Goal: Information Seeking & Learning: Learn about a topic

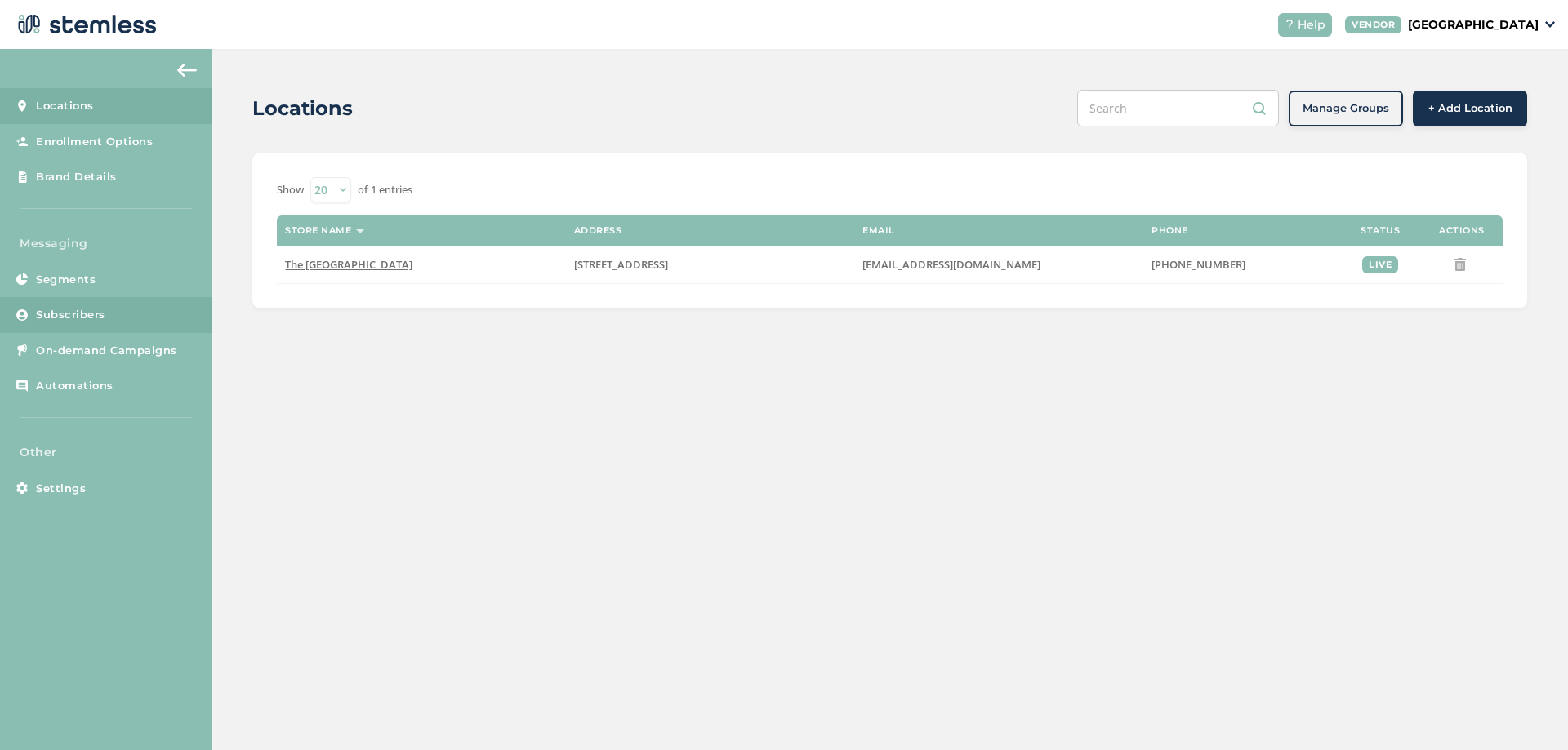
click at [90, 313] on span "Subscribers" at bounding box center [70, 314] width 69 height 16
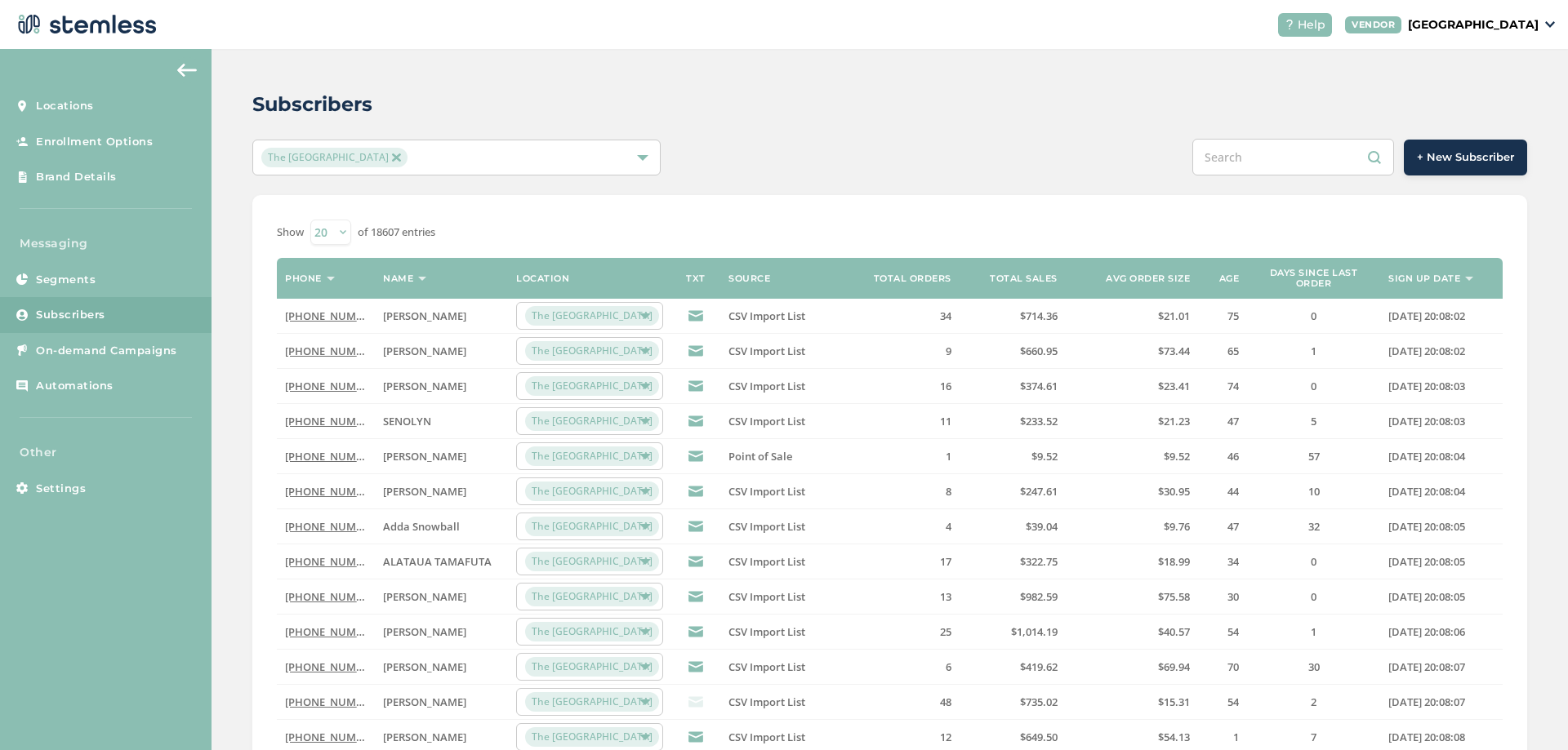
click at [328, 317] on link "[PHONE_NUMBER]" at bounding box center [332, 316] width 94 height 15
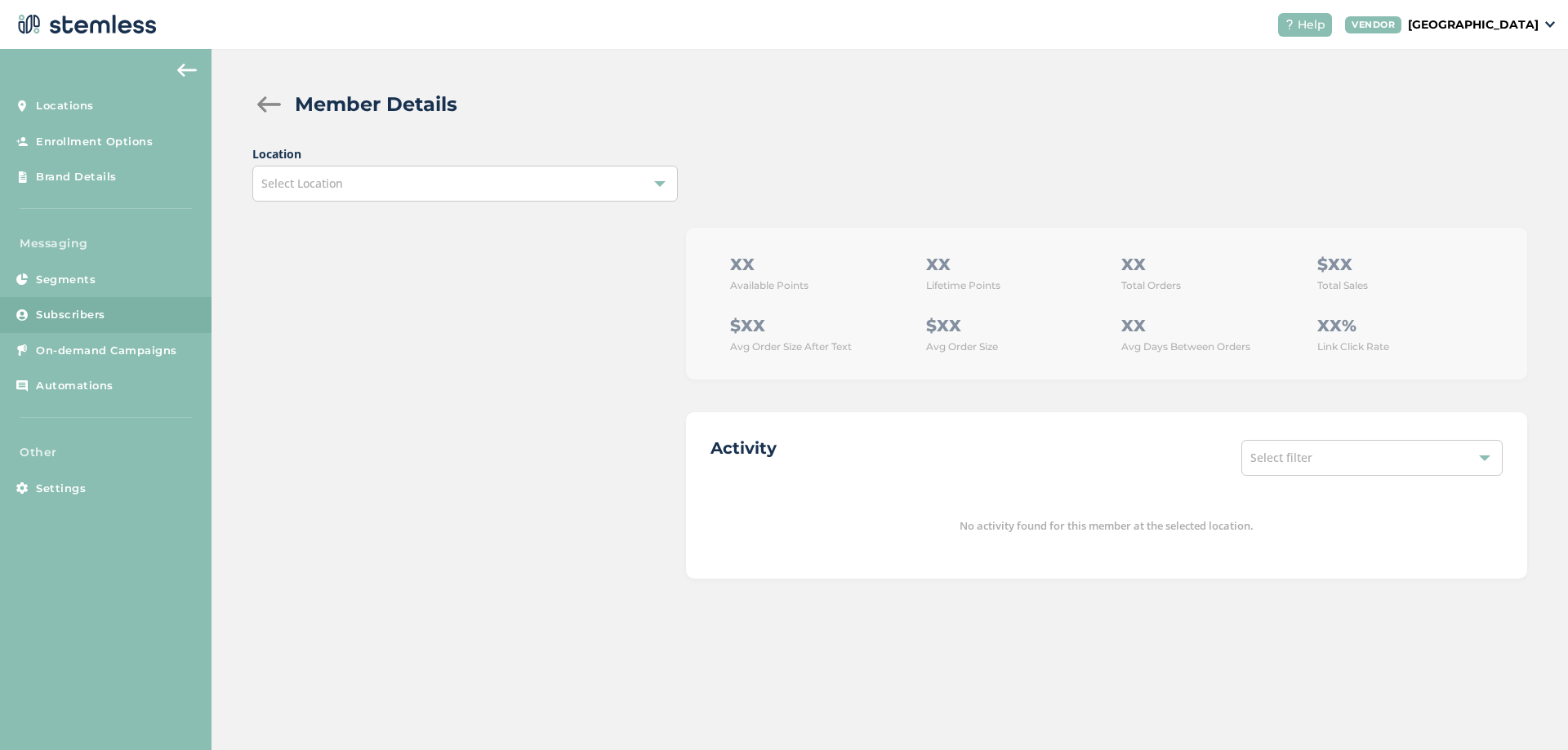
click at [627, 191] on span "Location Select Location" at bounding box center [465, 174] width 424 height 56
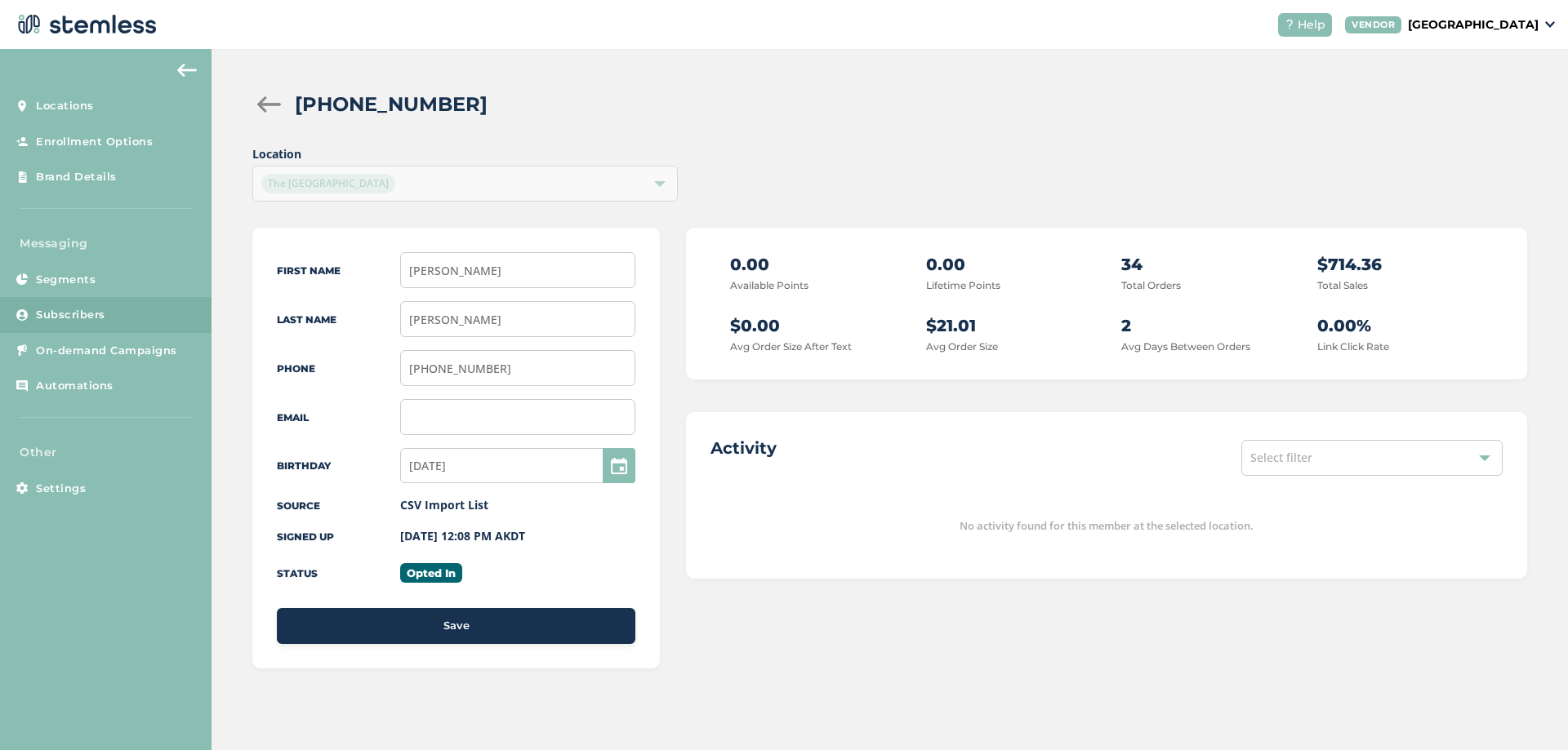
click at [724, 129] on div "[PHONE_NUMBER] Location The [GEOGRAPHIC_DATA] First Name [PERSON_NAME] Last Nam…" at bounding box center [889, 395] width 1357 height 693
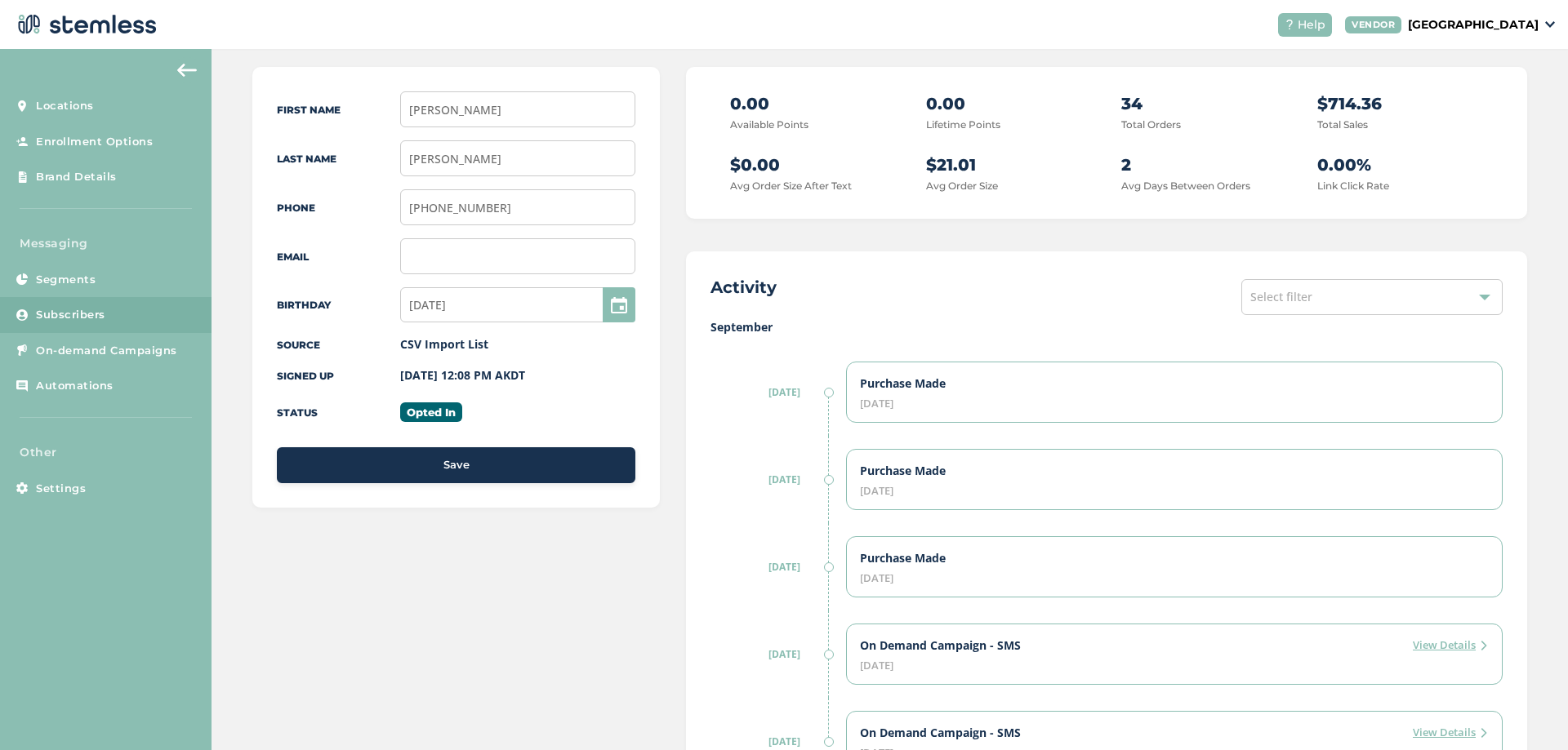
scroll to position [196, 0]
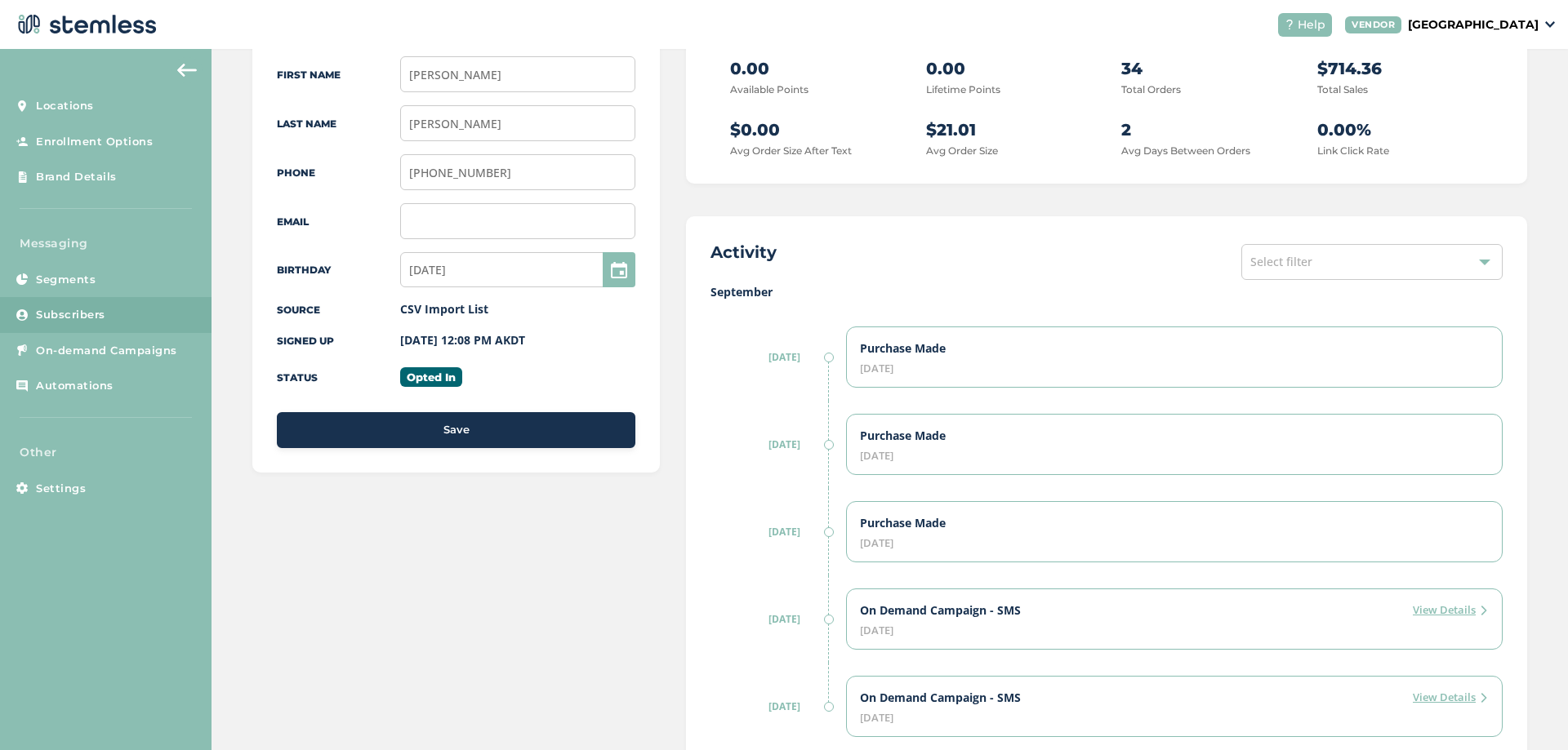
click at [1305, 259] on div "Select filter" at bounding box center [1372, 262] width 261 height 36
click at [775, 313] on div "September [DATE] Purchase Made [DATE] [DATE] Purchase Made [DATE] [DATE] Purcha…" at bounding box center [1107, 516] width 792 height 467
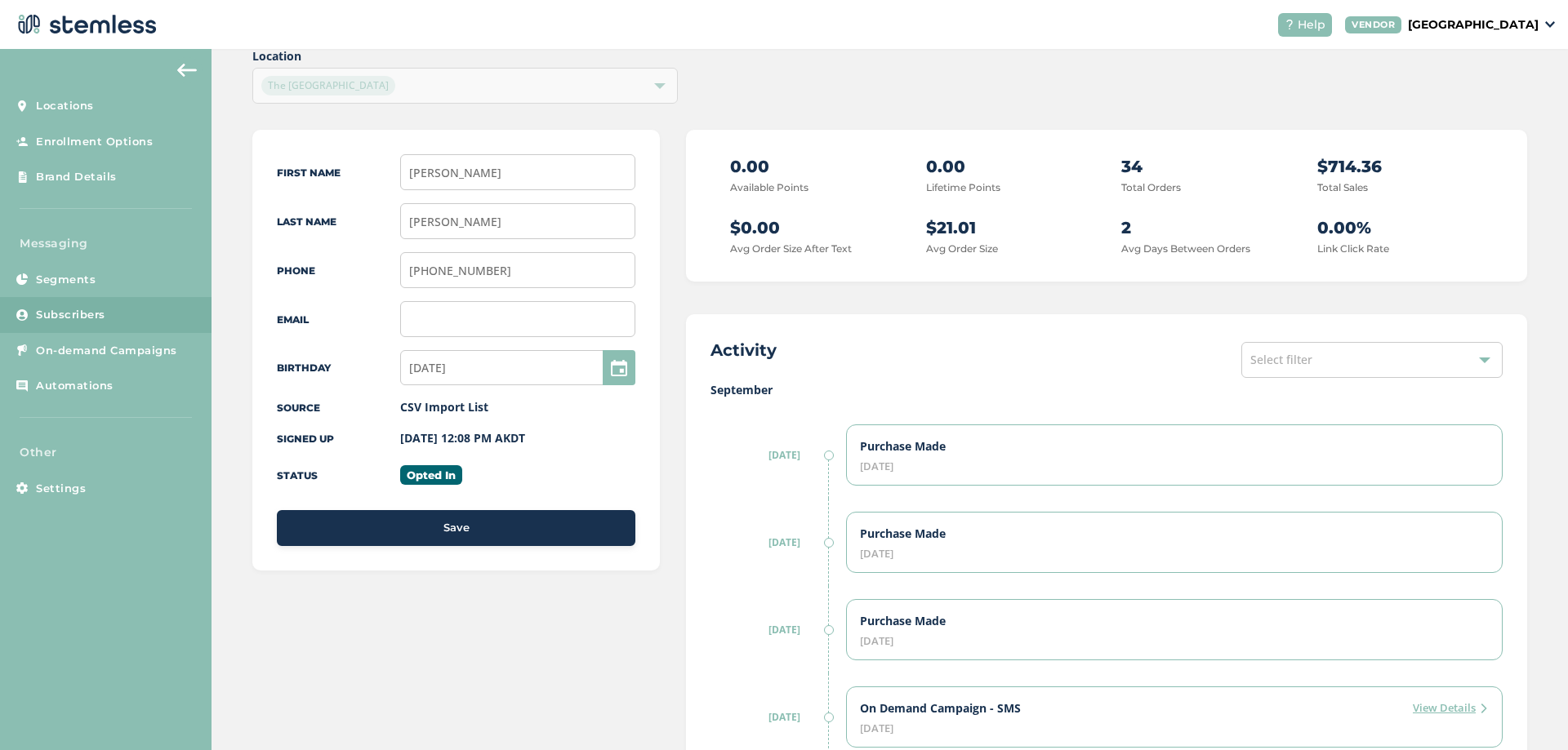
click at [1253, 361] on span "Select filter" at bounding box center [1282, 360] width 62 height 16
click at [987, 372] on div "Activity Select filter Select All Campaign Enrollment Preference Orders Convers…" at bounding box center [1107, 360] width 792 height 42
click at [981, 370] on div "Activity Select filter" at bounding box center [1107, 360] width 792 height 42
drag, startPoint x: 728, startPoint y: 188, endPoint x: 1001, endPoint y: 181, distance: 273.1
click at [1001, 181] on div "0.00 Available Points 0.00 Lifetime Points 34 Total Orders $714.36 Total Sales …" at bounding box center [1107, 206] width 792 height 103
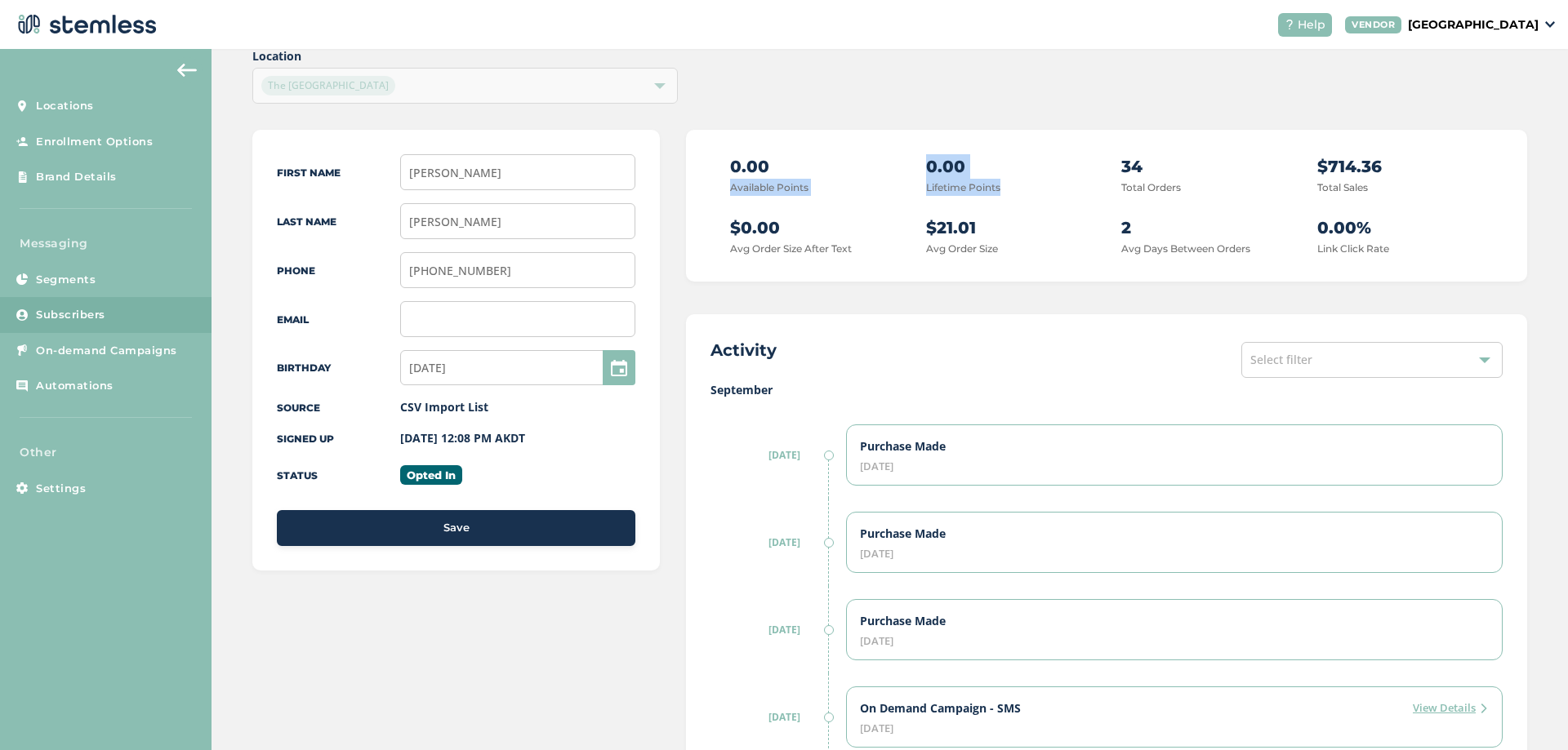
click at [988, 196] on div "0.00 Available Points 0.00 Lifetime Points 34 Total Orders $714.36 Total Sales …" at bounding box center [1107, 206] width 792 height 103
click at [670, 254] on div "First Name [PERSON_NAME] Last Name [PERSON_NAME] Phone [PHONE_NUMBER] Email Bir…" at bounding box center [890, 758] width 1275 height 1257
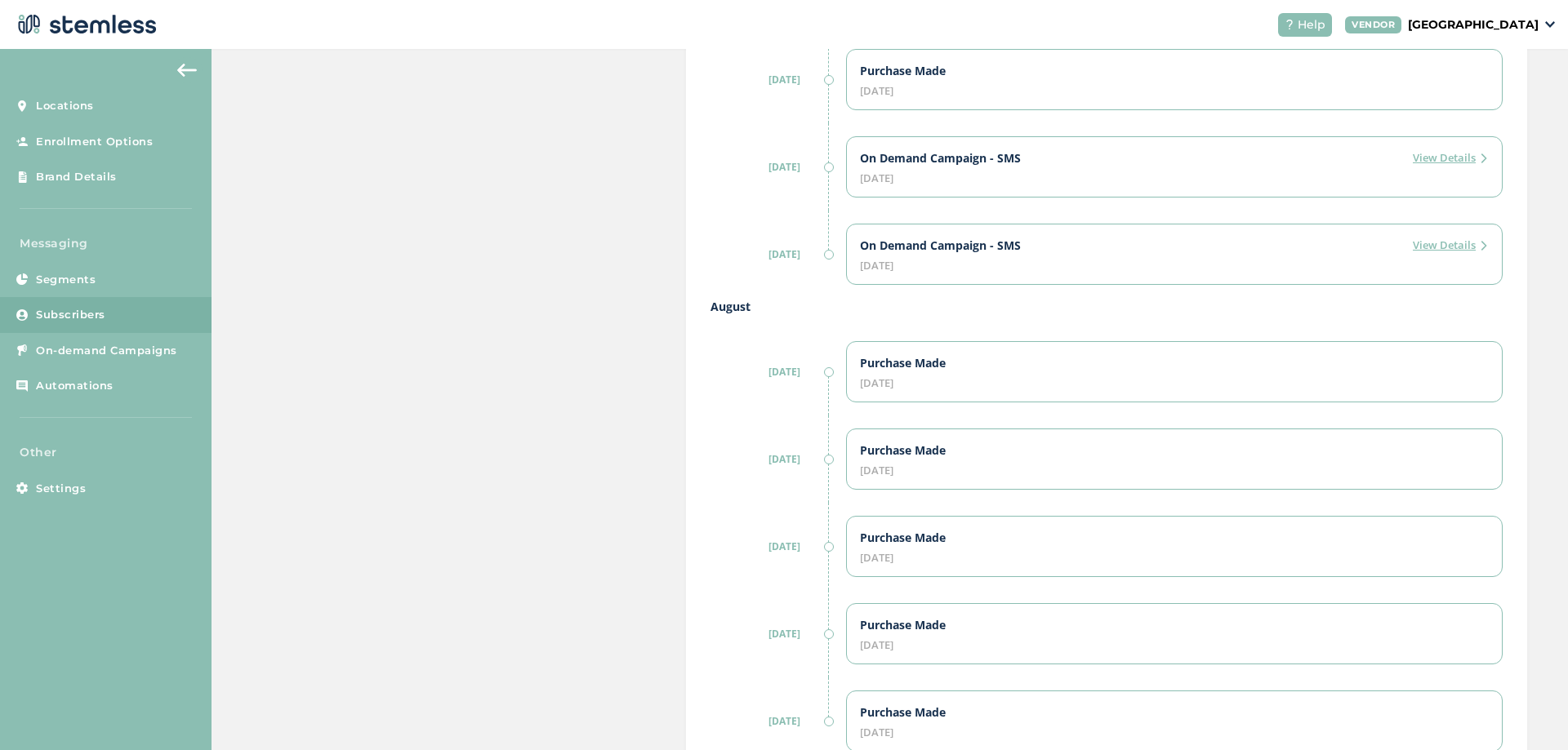
scroll to position [775, 0]
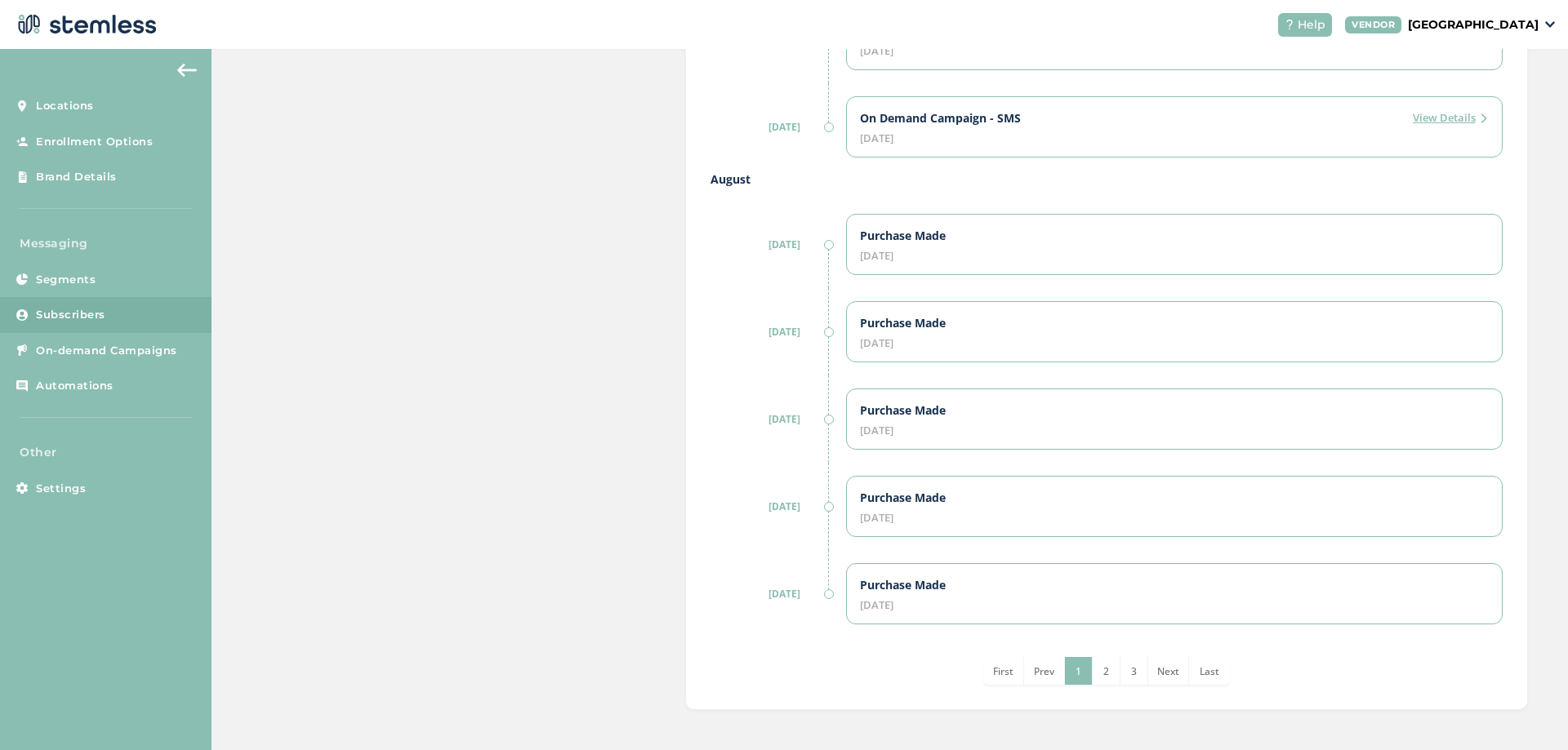
click at [1103, 668] on span "2" at bounding box center [1106, 671] width 6 height 14
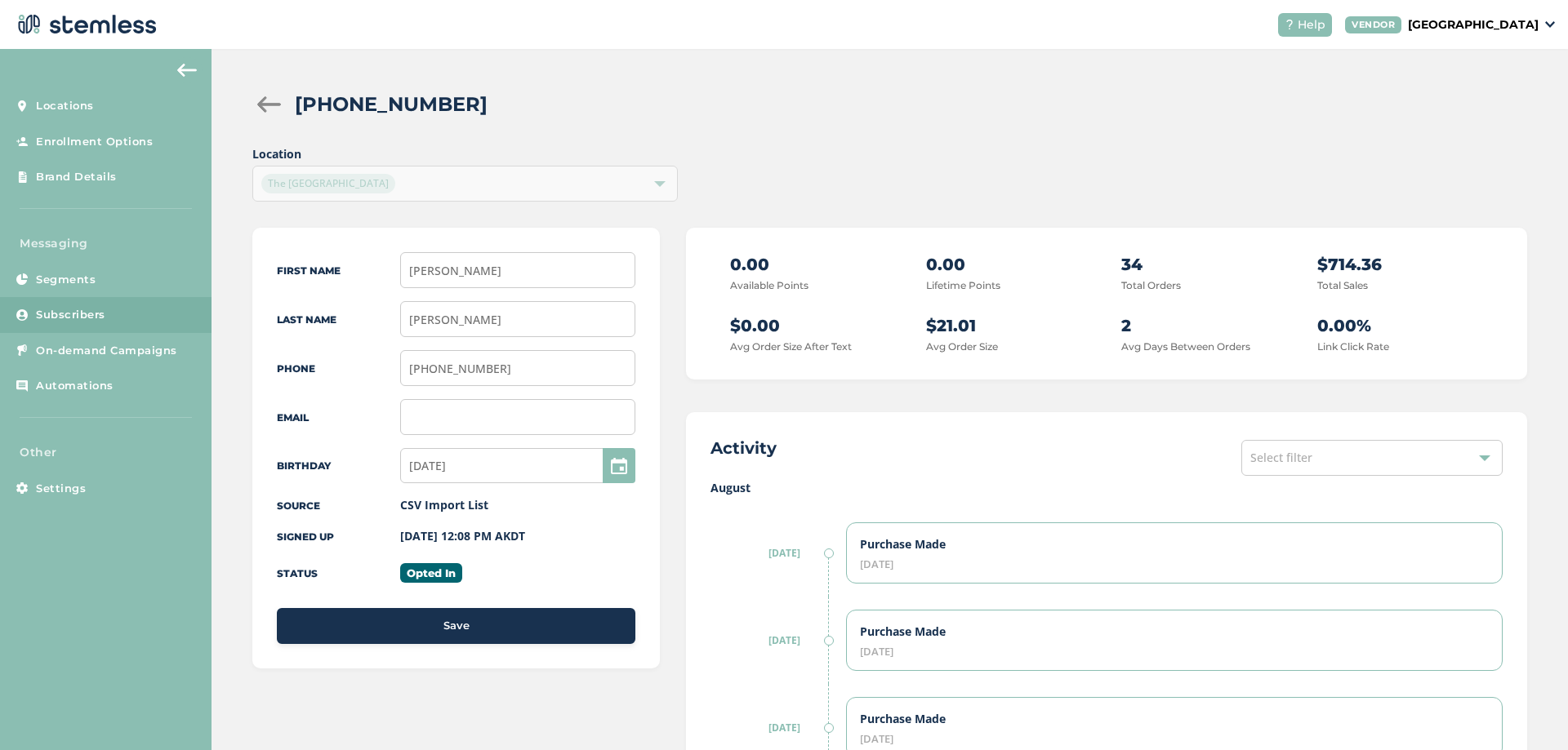
scroll to position [294, 0]
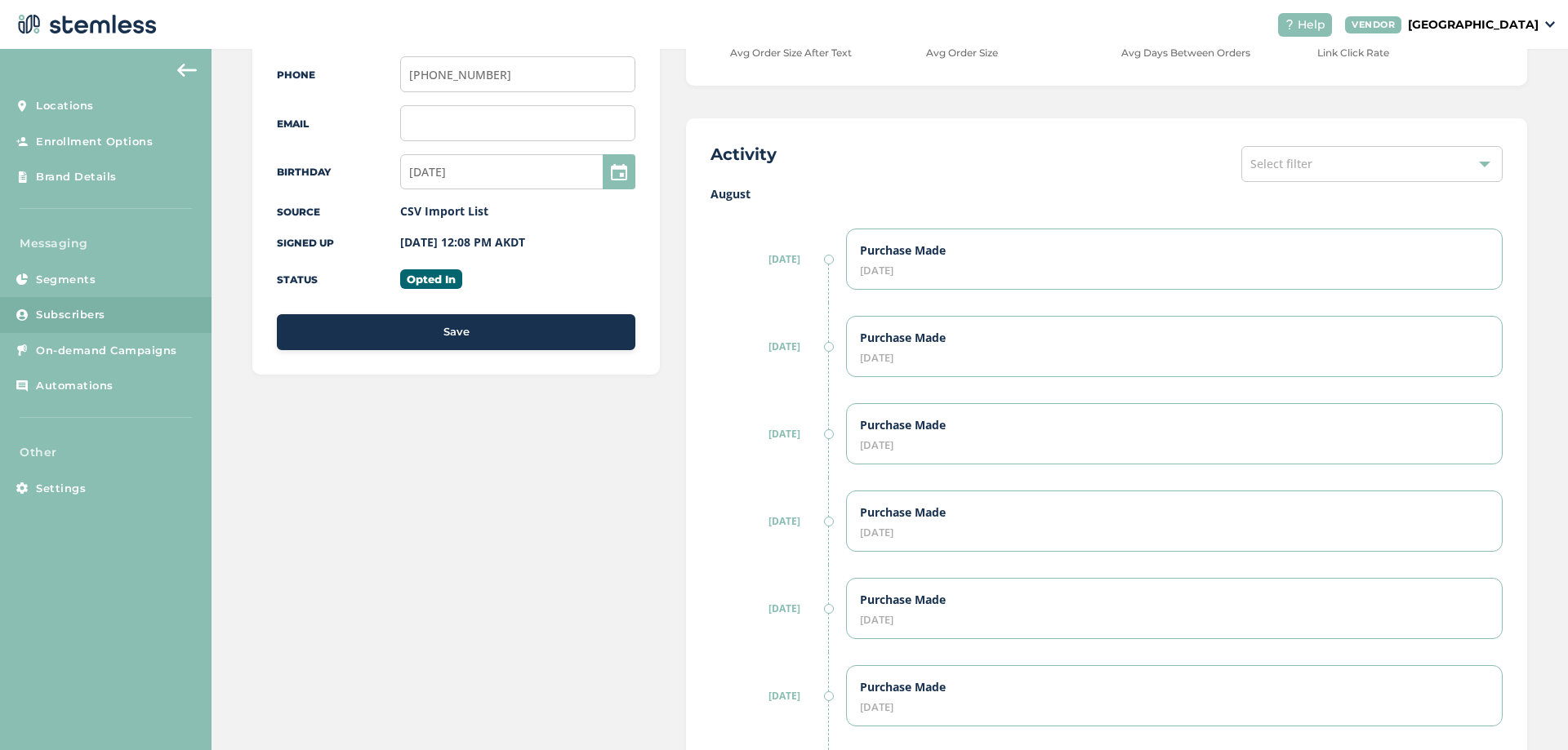
click at [1312, 172] on div "Select filter" at bounding box center [1372, 164] width 261 height 36
click at [1080, 181] on div "Activity Select filter Select All Campaign Enrollment Preference Orders Convers…" at bounding box center [1107, 163] width 792 height 42
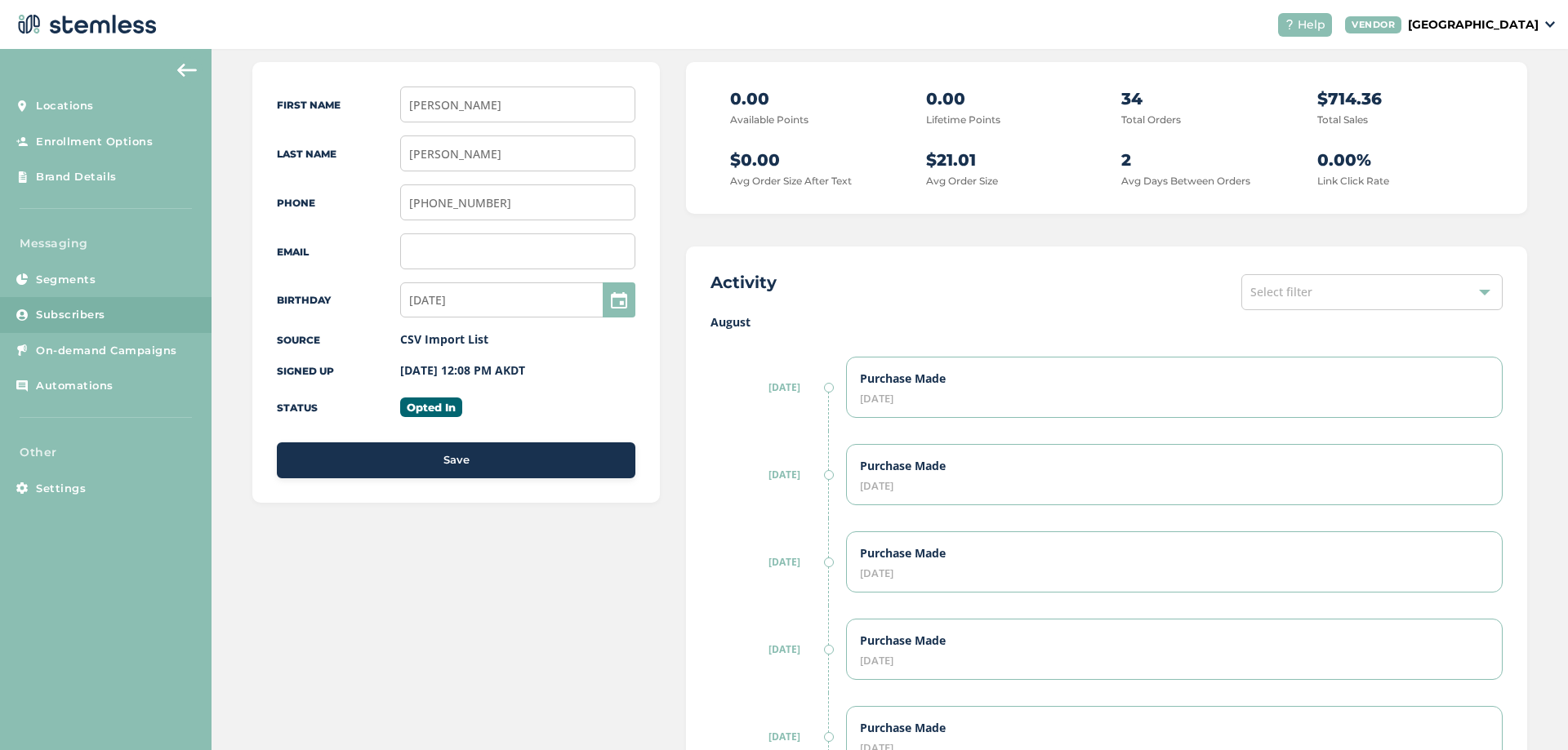
scroll to position [0, 0]
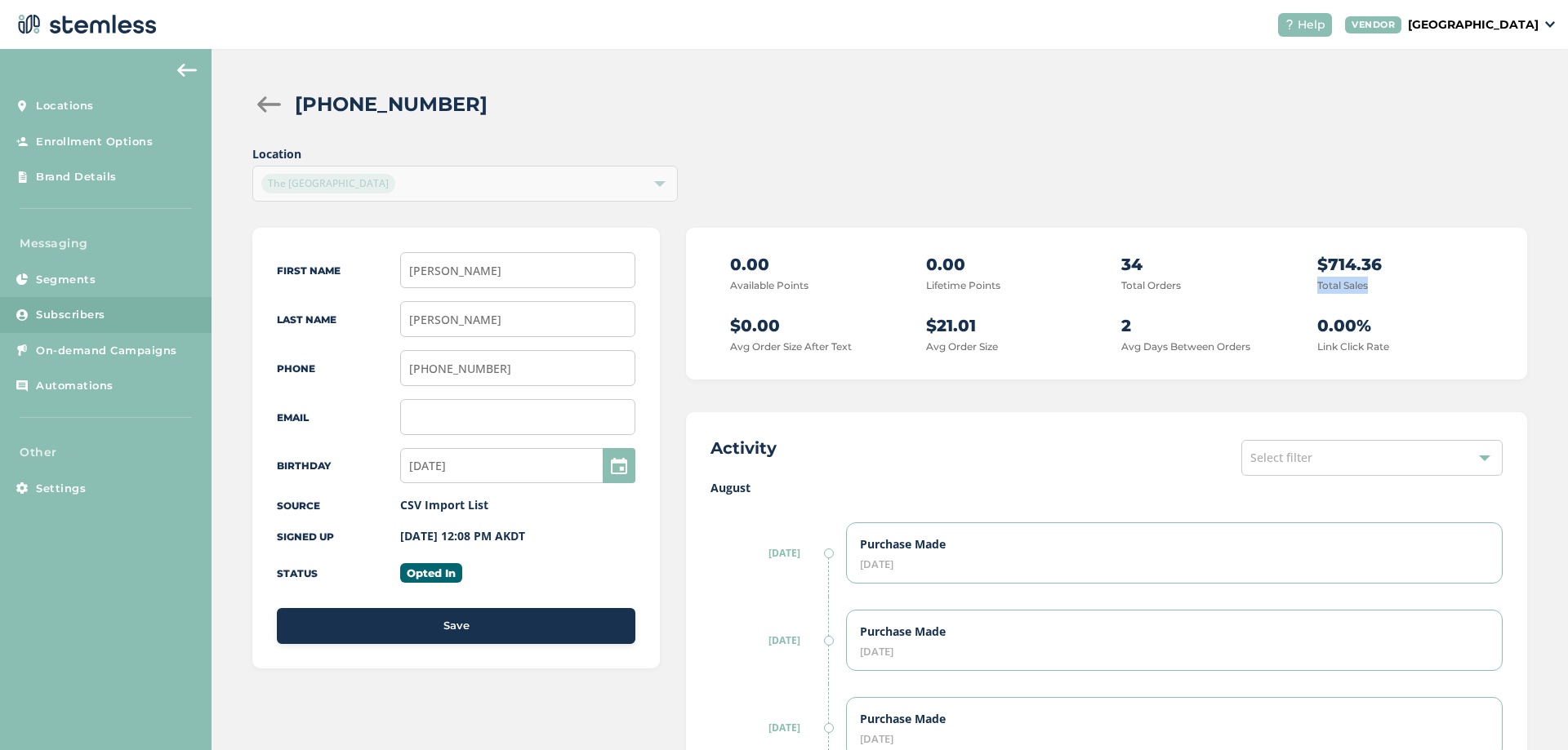
drag, startPoint x: 1307, startPoint y: 282, endPoint x: 1382, endPoint y: 293, distance: 75.8
click at [1382, 293] on div "0.00 Available Points 0.00 Lifetime Points 34 Total Orders $714.36 Total Sales …" at bounding box center [1107, 304] width 792 height 103
drag, startPoint x: 1105, startPoint y: 282, endPoint x: 1242, endPoint y: 285, distance: 137.0
click at [1242, 285] on div "0.00 Available Points 0.00 Lifetime Points 34 Total Orders $714.36 Total Sales …" at bounding box center [1107, 304] width 792 height 103
drag, startPoint x: 1109, startPoint y: 346, endPoint x: 1308, endPoint y: 350, distance: 199.0
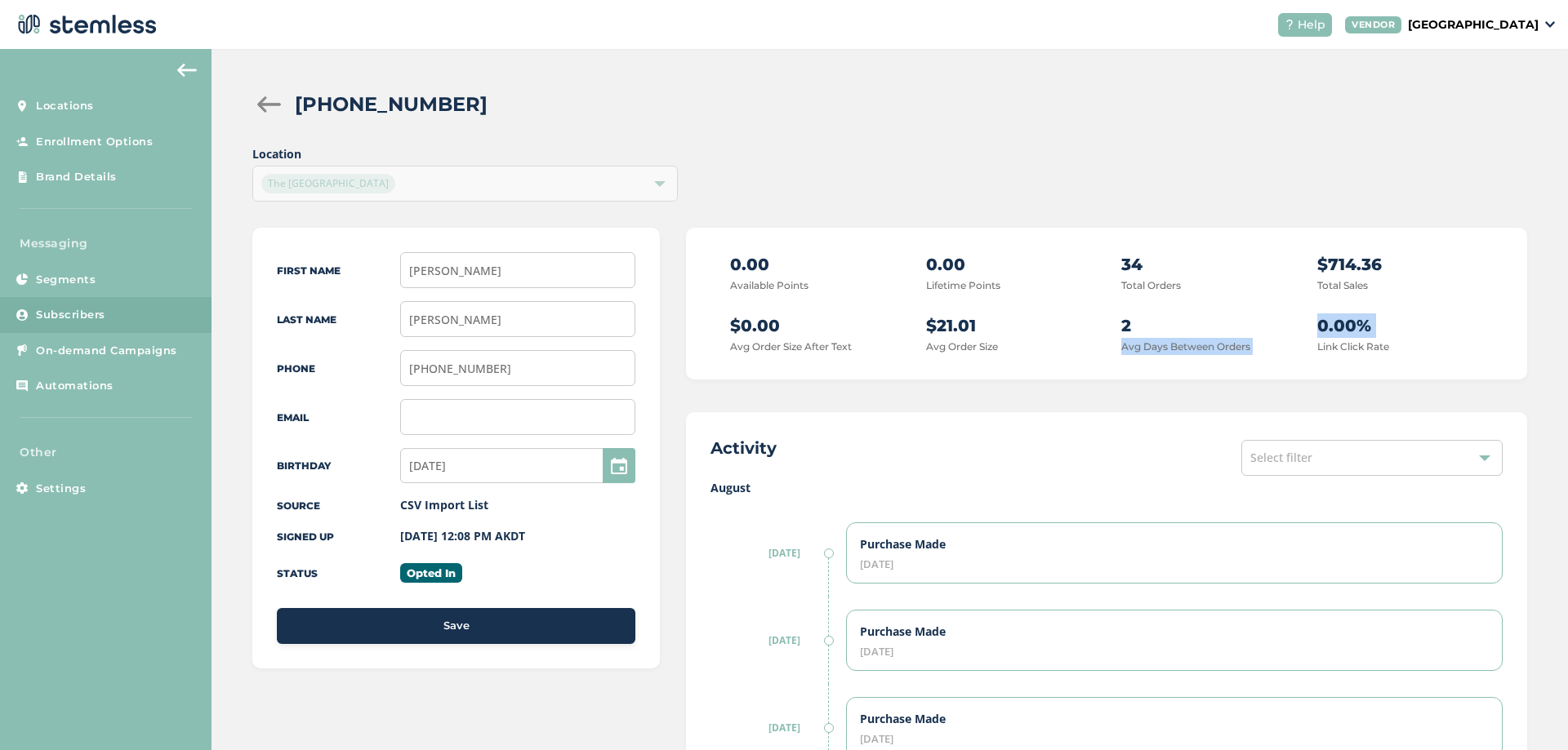
click at [1311, 350] on div "0.00 Available Points 0.00 Lifetime Points 34 Total Orders $714.36 Total Sales …" at bounding box center [1107, 304] width 792 height 103
click at [1184, 360] on div "0.00 Available Points 0.00 Lifetime Points 34 Total Orders $714.36 Total Sales …" at bounding box center [1107, 304] width 841 height 152
click at [744, 536] on div "[DATE]" at bounding box center [769, 553] width 116 height 87
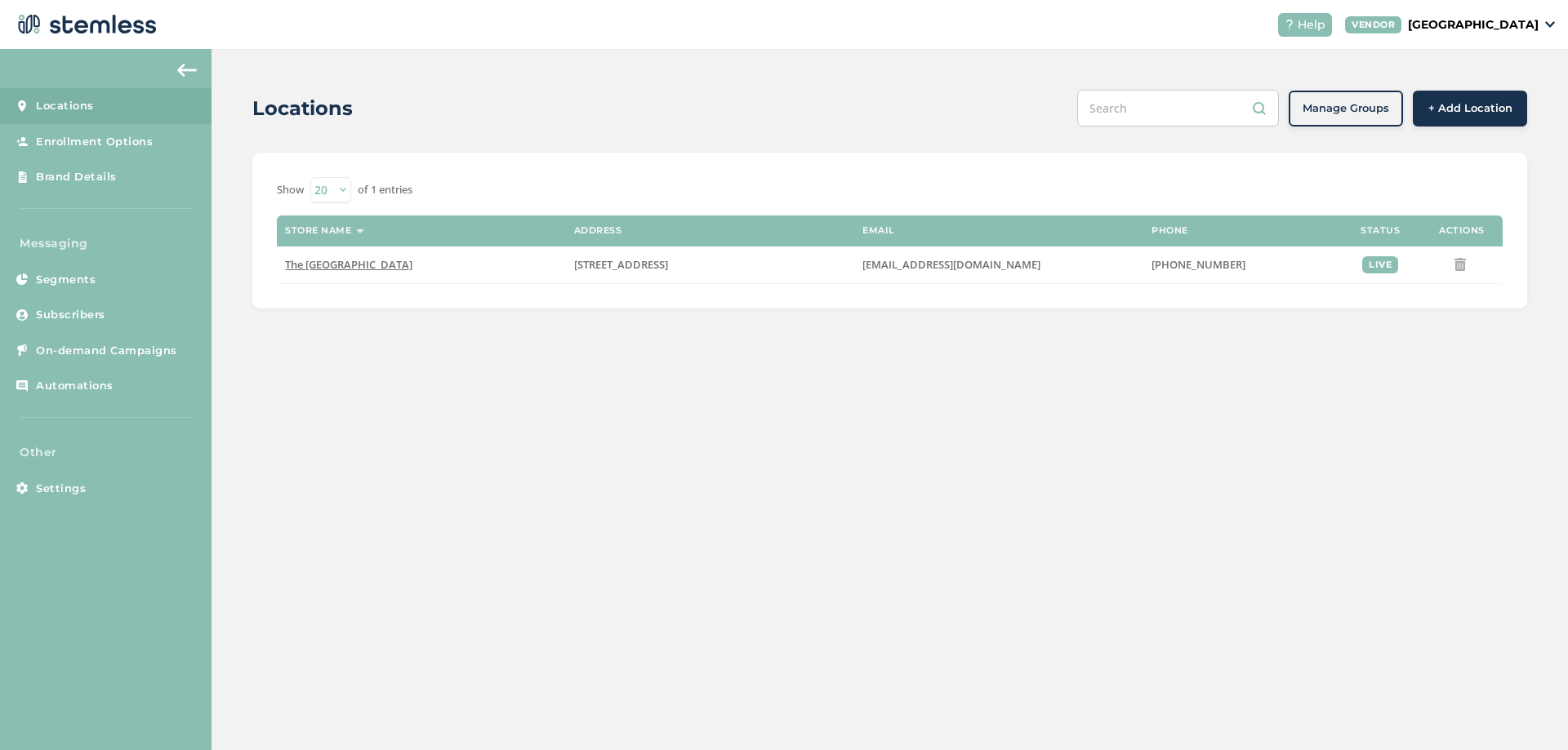
click at [1504, 24] on p "[GEOGRAPHIC_DATA]" at bounding box center [1472, 24] width 131 height 17
